Goal: Information Seeking & Learning: Learn about a topic

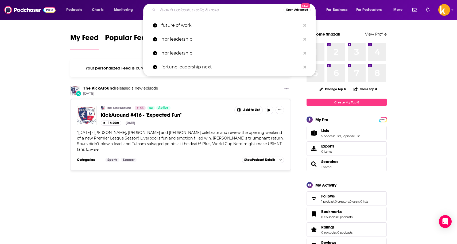
click at [173, 10] on input "Search podcasts, credits, & more..." at bounding box center [221, 10] width 126 height 9
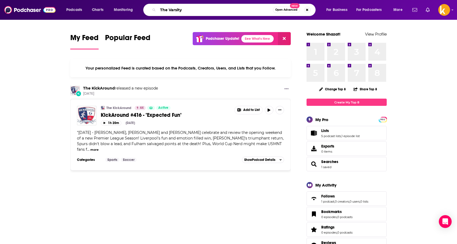
type input "The Varsity"
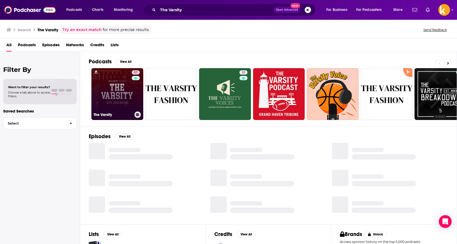
click at [120, 87] on link "57 The Varsity" at bounding box center [117, 94] width 52 height 52
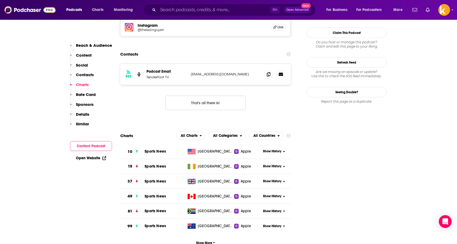
scroll to position [487, 0]
click at [283, 149] on icon at bounding box center [284, 150] width 2 height 3
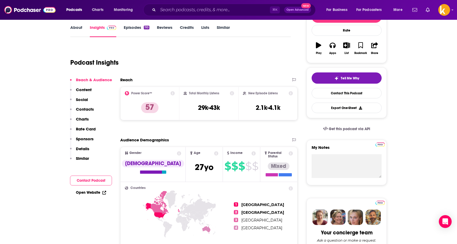
scroll to position [0, 0]
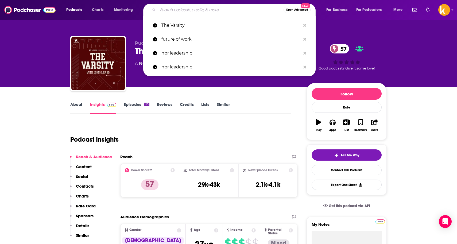
click at [195, 8] on input "Search podcasts, credits, & more..." at bounding box center [221, 10] width 126 height 9
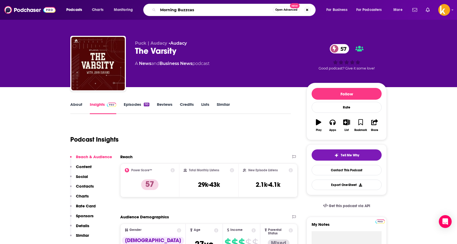
type input "Morning Buzzcast"
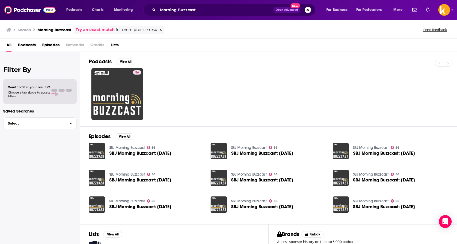
click at [166, 85] on div "56" at bounding box center [273, 94] width 368 height 52
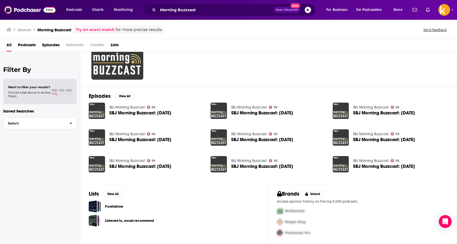
scroll to position [40, 0]
click at [127, 65] on link "56 SBJ Morning Buzzcast" at bounding box center [117, 54] width 52 height 52
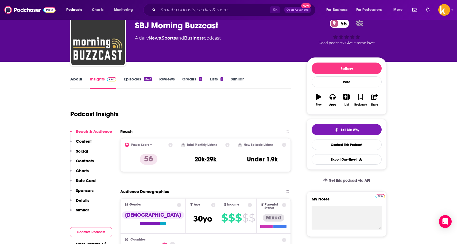
scroll to position [29, 0]
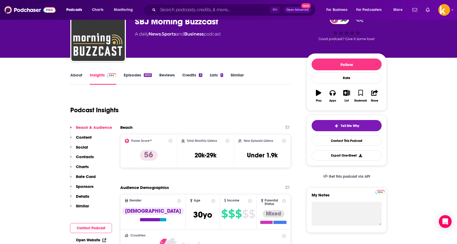
click at [186, 74] on link "Credits 3" at bounding box center [192, 78] width 20 height 12
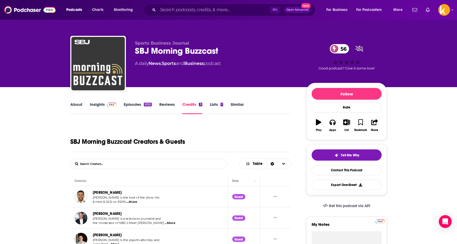
click at [79, 103] on link "About" at bounding box center [76, 108] width 12 height 12
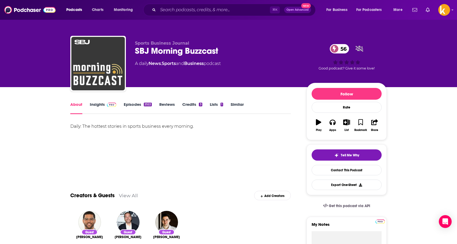
click at [101, 105] on link "Insights" at bounding box center [103, 108] width 26 height 12
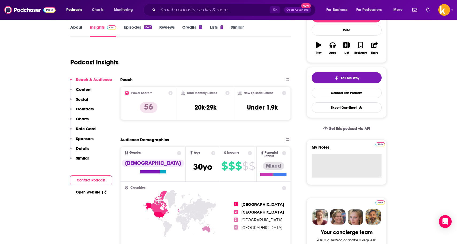
scroll to position [77, 0]
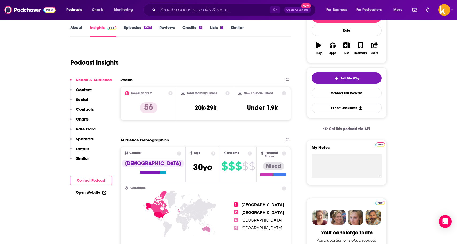
click at [81, 107] on p "Contacts" at bounding box center [85, 109] width 18 height 5
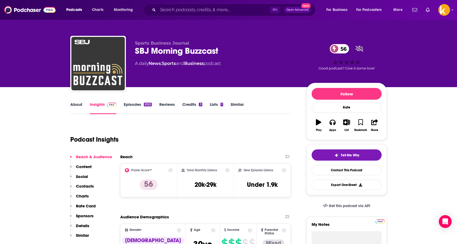
scroll to position [0, 0]
click at [186, 105] on link "Credits 3" at bounding box center [192, 108] width 20 height 12
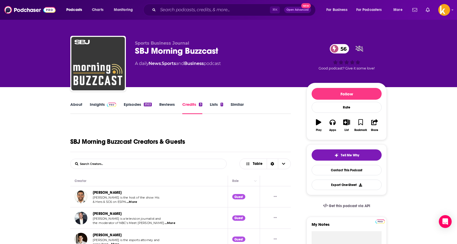
click at [133, 200] on span "...More" at bounding box center [131, 202] width 11 height 4
click at [247, 137] on div "SBJ Morning Buzzcast Creators & Guests" at bounding box center [180, 137] width 221 height 29
click at [75, 105] on link "About" at bounding box center [76, 108] width 12 height 12
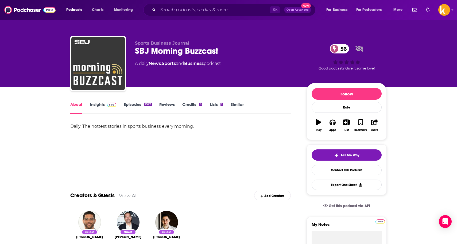
click at [95, 103] on link "Insights" at bounding box center [103, 108] width 26 height 12
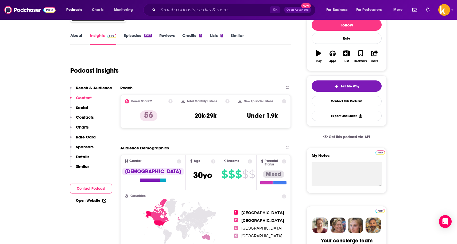
scroll to position [67, 0]
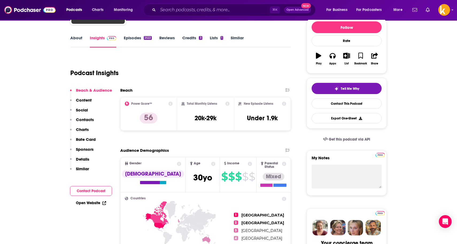
click at [90, 120] on p "Contacts" at bounding box center [85, 119] width 18 height 5
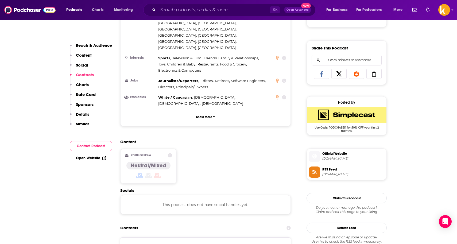
scroll to position [430, 0]
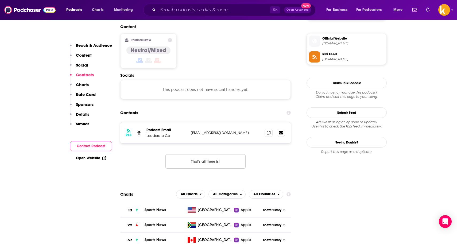
click at [96, 145] on button "Contact Podcast" at bounding box center [91, 146] width 42 height 10
click at [33, 12] on img at bounding box center [29, 10] width 51 height 10
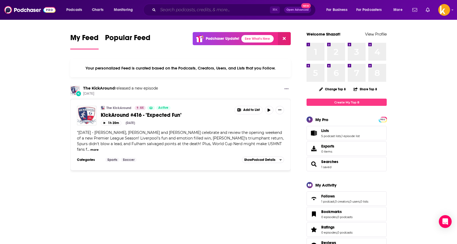
click at [169, 8] on input "Search podcasts, credits, & more..." at bounding box center [214, 10] width 112 height 9
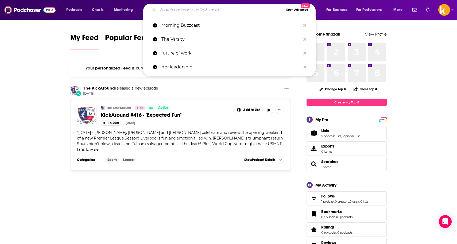
click at [176, 13] on input "Search podcasts, credits, & more..." at bounding box center [221, 10] width 126 height 9
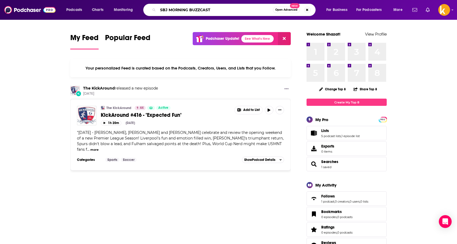
type input "SBJ MORNING BUZZCAST"
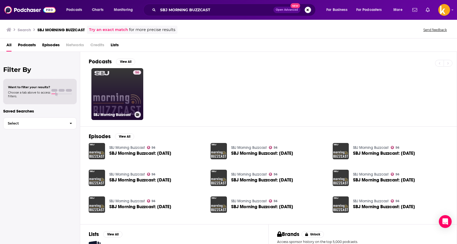
click at [131, 80] on link "56 SBJ Morning Buzzcast" at bounding box center [117, 94] width 52 height 52
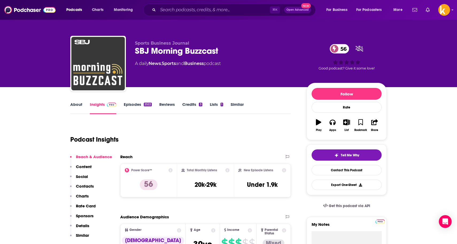
click at [189, 105] on link "Credits 3" at bounding box center [192, 108] width 20 height 12
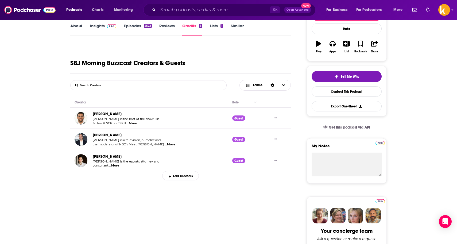
scroll to position [81, 0]
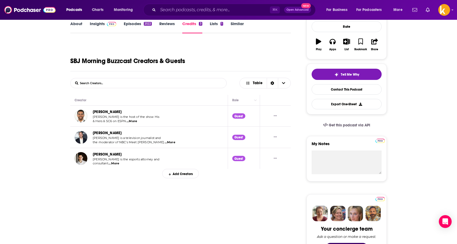
click at [116, 161] on span "...More" at bounding box center [114, 163] width 11 height 4
click at [99, 112] on link "[PERSON_NAME]" at bounding box center [107, 112] width 29 height 5
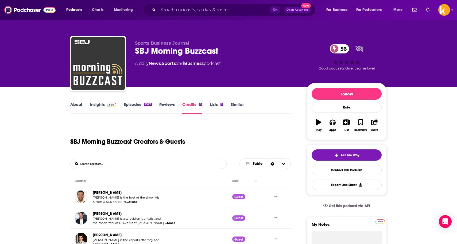
click at [117, 236] on div "[PERSON_NAME]" at bounding box center [126, 235] width 67 height 6
click at [114, 242] on span "...More" at bounding box center [114, 244] width 11 height 4
click at [24, 11] on img at bounding box center [29, 10] width 51 height 10
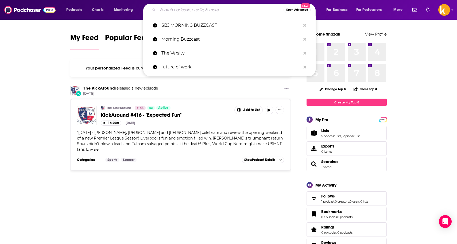
click at [176, 12] on input "Search podcasts, credits, & more..." at bounding box center [221, 10] width 126 height 9
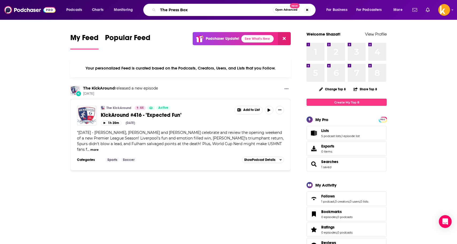
type input "The Press Box"
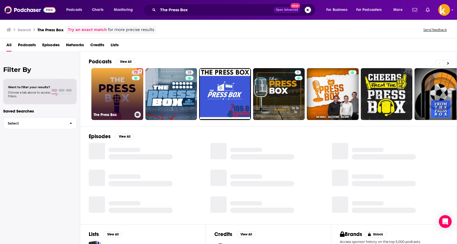
click at [107, 87] on link "72 The Press Box" at bounding box center [117, 94] width 52 height 52
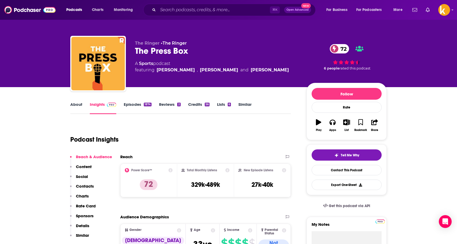
click at [89, 186] on p "Contacts" at bounding box center [85, 186] width 18 height 5
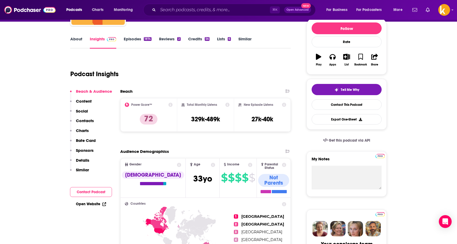
scroll to position [67, 0]
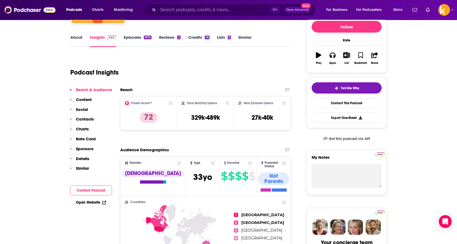
click at [88, 99] on p "Content" at bounding box center [84, 99] width 16 height 5
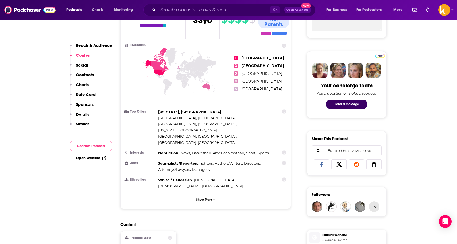
scroll to position [334, 0]
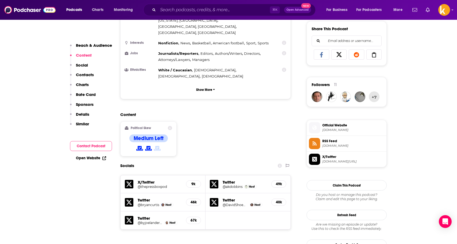
click at [83, 83] on p "Charts" at bounding box center [82, 84] width 13 height 5
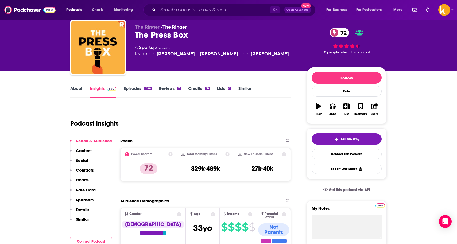
scroll to position [-1, 0]
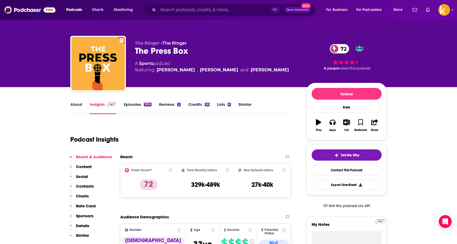
click at [137, 106] on link "Episodes 1874" at bounding box center [138, 108] width 28 height 12
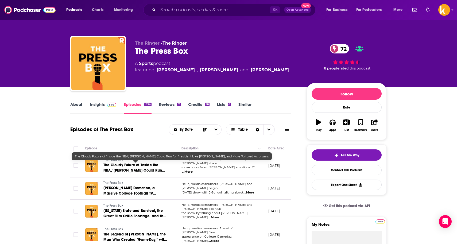
click at [122, 164] on span "The Cloudy Future of 'Inside the NBA,' [PERSON_NAME] Could Run for President Li…" at bounding box center [133, 173] width 61 height 21
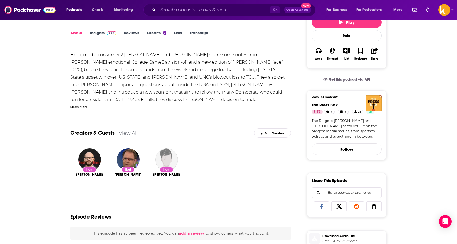
scroll to position [85, 0]
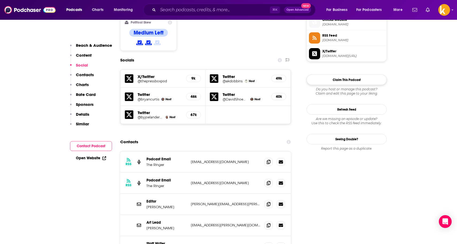
scroll to position [440, 0]
click at [89, 46] on p "Reach & Audience" at bounding box center [94, 45] width 36 height 5
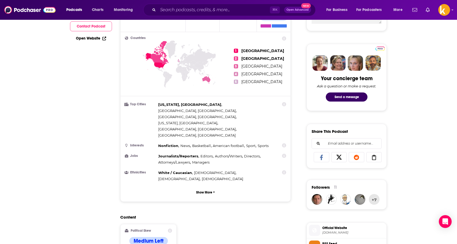
scroll to position [80, 0]
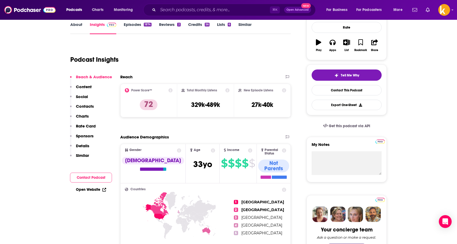
click at [81, 117] on p "Charts" at bounding box center [82, 116] width 13 height 5
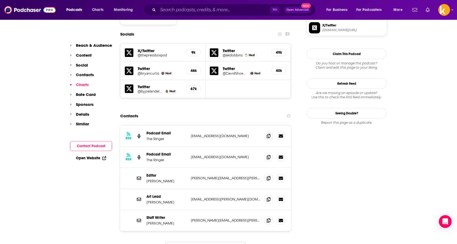
scroll to position [632, 0]
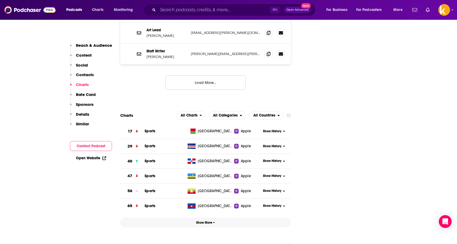
click at [206, 221] on span "Show More" at bounding box center [205, 223] width 19 height 4
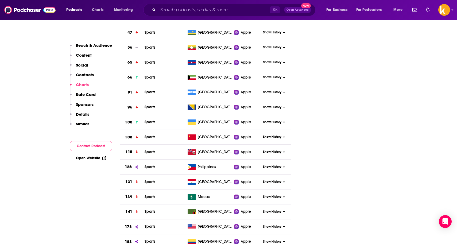
scroll to position [778, 0]
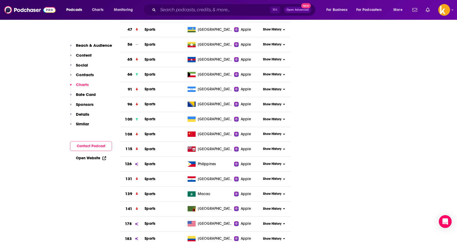
click at [28, 9] on img at bounding box center [29, 10] width 51 height 10
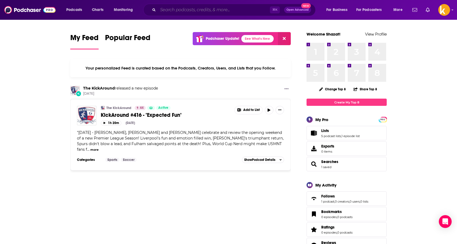
click at [171, 10] on input "Search podcasts, credits, & more..." at bounding box center [214, 10] width 112 height 9
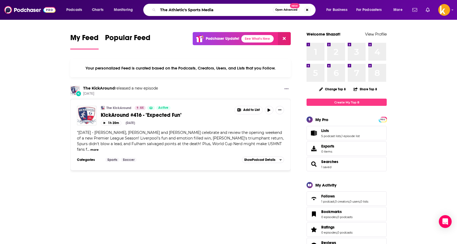
type input "The Athletic's Sports Media"
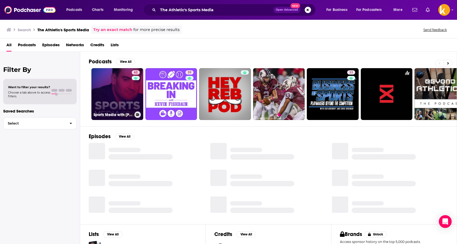
click at [115, 86] on link "62 Sports Media with [PERSON_NAME]" at bounding box center [117, 94] width 52 height 52
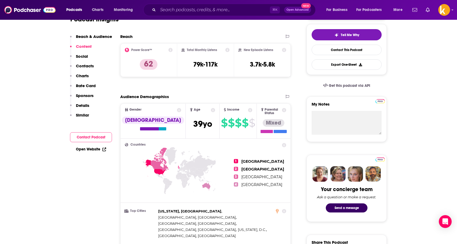
scroll to position [88, 0]
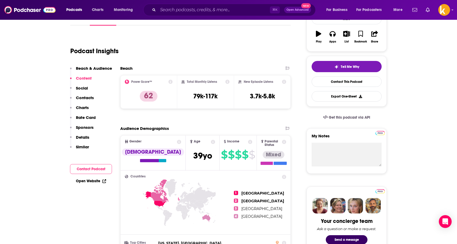
click at [78, 107] on p "Charts" at bounding box center [82, 107] width 13 height 5
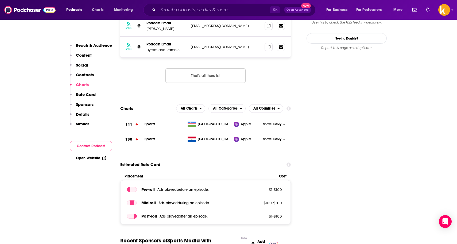
scroll to position [527, 0]
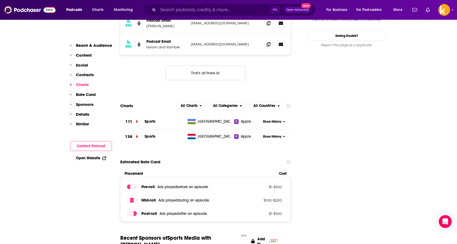
click at [85, 74] on p "Contacts" at bounding box center [85, 74] width 18 height 5
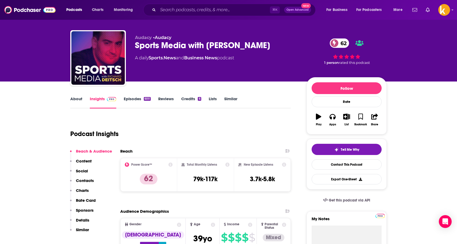
scroll to position [2, 0]
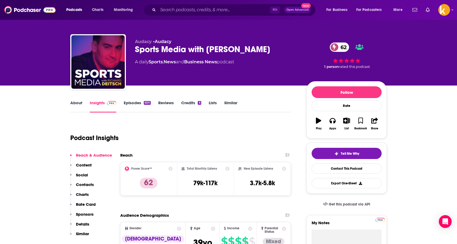
click at [129, 102] on link "Episodes 600" at bounding box center [137, 106] width 27 height 12
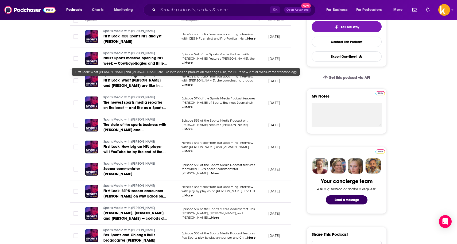
scroll to position [141, 0]
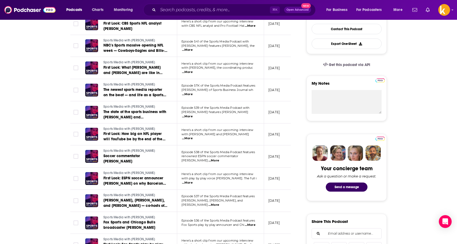
click at [26, 10] on img at bounding box center [29, 10] width 51 height 10
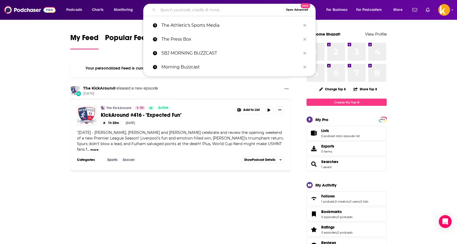
click at [169, 9] on input "Search podcasts, credits, & more..." at bounding box center [221, 10] width 126 height 9
type input "D"
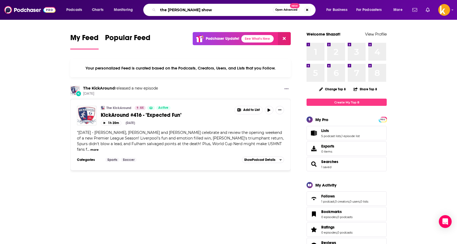
type input "the [PERSON_NAME] show"
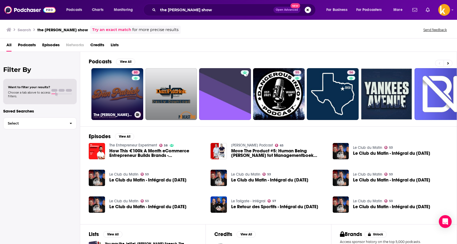
click at [129, 99] on link "80 The [PERSON_NAME] Show" at bounding box center [117, 94] width 52 height 52
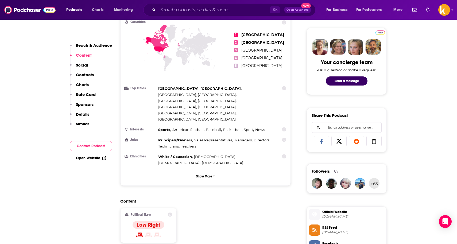
scroll to position [243, 0]
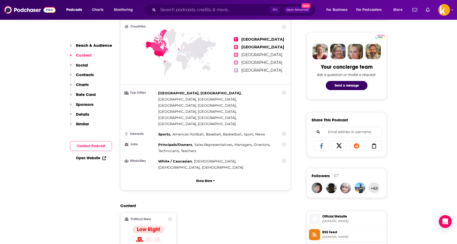
click at [90, 57] on p "Content" at bounding box center [84, 55] width 16 height 5
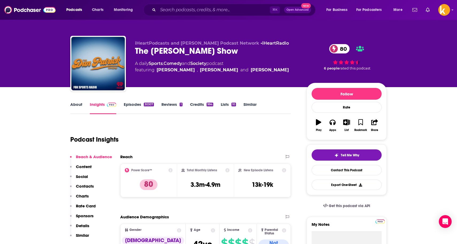
scroll to position [0, 0]
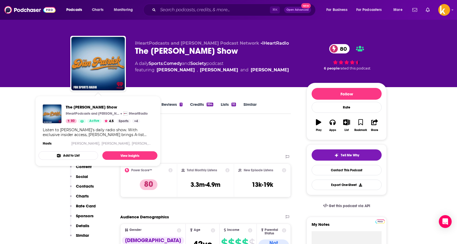
click at [120, 132] on div "Listen to [PERSON_NAME]'s daily radio show. With exclusive insider access, [PER…" at bounding box center [98, 132] width 110 height 10
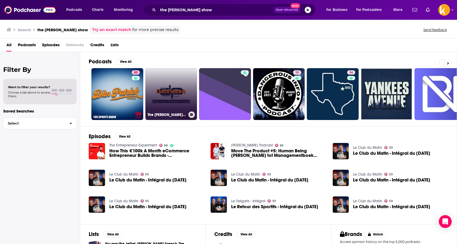
click at [167, 80] on link "The [PERSON_NAME] Show Daily Download" at bounding box center [171, 94] width 52 height 52
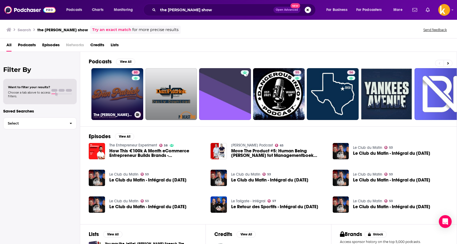
click at [131, 105] on link "80 The [PERSON_NAME] Show" at bounding box center [117, 94] width 52 height 52
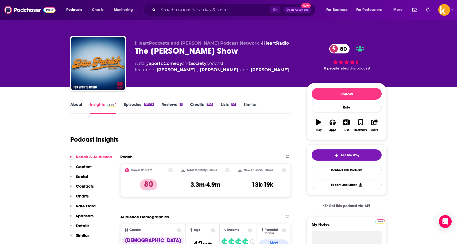
click at [79, 197] on p "Charts" at bounding box center [82, 196] width 13 height 5
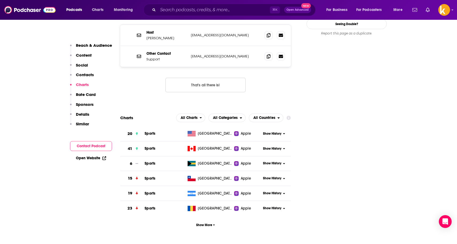
scroll to position [604, 0]
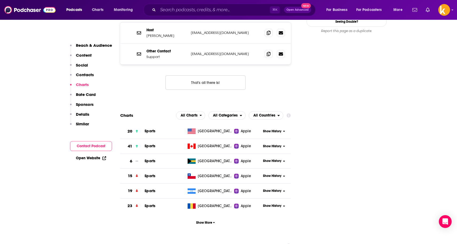
click at [83, 74] on p "Contacts" at bounding box center [85, 74] width 18 height 5
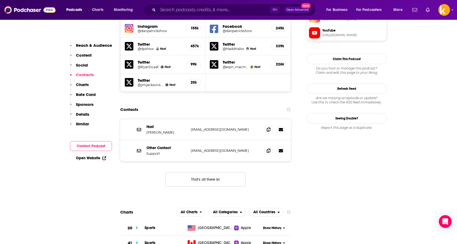
scroll to position [501, 0]
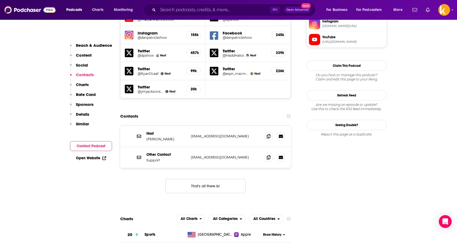
click at [31, 9] on img at bounding box center [29, 10] width 51 height 10
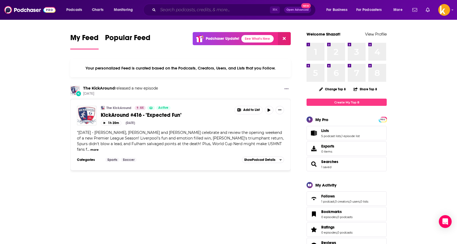
click at [190, 10] on input "Search podcasts, credits, & more..." at bounding box center [214, 10] width 112 height 9
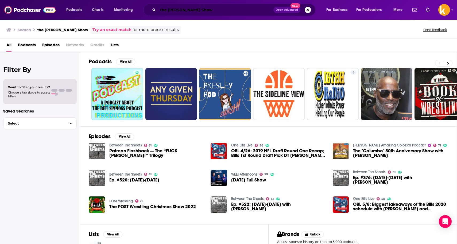
click at [218, 8] on input "the [PERSON_NAME] Show" at bounding box center [215, 10] width 115 height 9
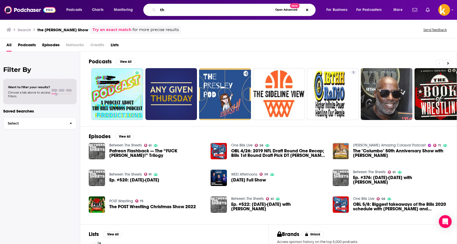
type input "t"
type input "[PERSON_NAME]"
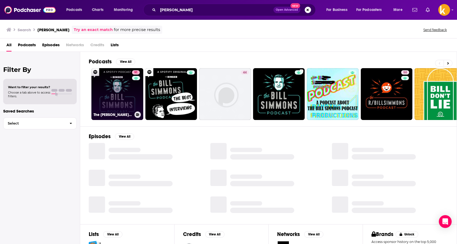
click at [123, 82] on link "91 The [PERSON_NAME] Podcast" at bounding box center [117, 94] width 52 height 52
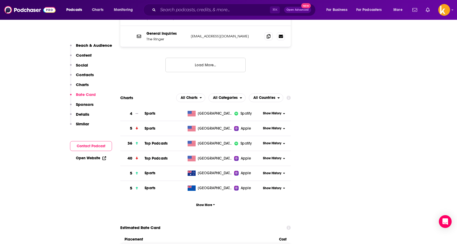
scroll to position [631, 0]
